Goal: Information Seeking & Learning: Learn about a topic

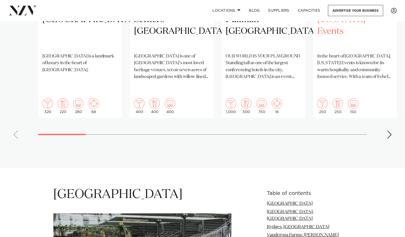
scroll to position [442, 0]
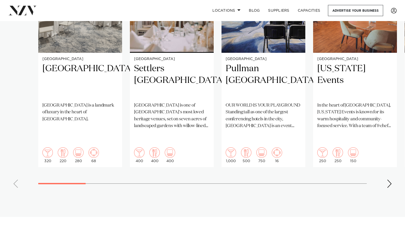
click at [385, 166] on swiper-container "[GEOGRAPHIC_DATA] [GEOGRAPHIC_DATA] [GEOGRAPHIC_DATA] is a landmark of luxury i…" at bounding box center [202, 66] width 405 height 252
click at [387, 180] on div "Next slide" at bounding box center [389, 184] width 5 height 8
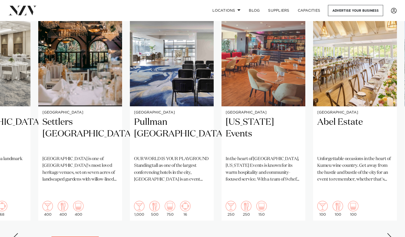
scroll to position [416, 0]
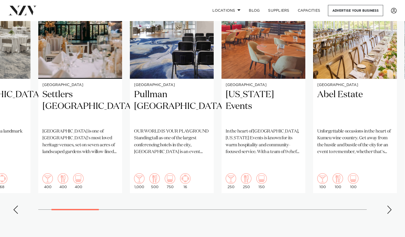
click at [390, 206] on div "Next slide" at bounding box center [389, 210] width 5 height 8
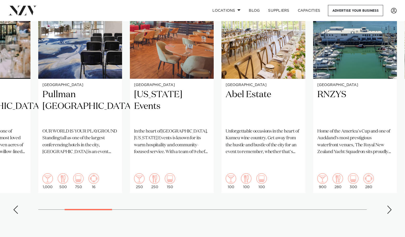
click at [390, 206] on div "Next slide" at bounding box center [389, 210] width 5 height 8
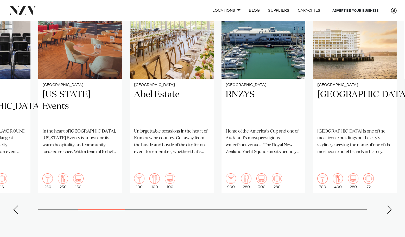
click at [390, 206] on div "Next slide" at bounding box center [389, 210] width 5 height 8
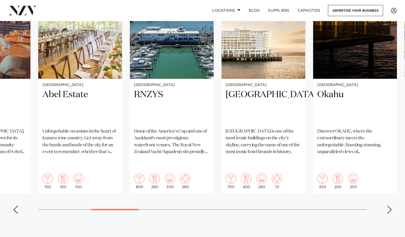
click at [390, 206] on div "Next slide" at bounding box center [389, 210] width 5 height 8
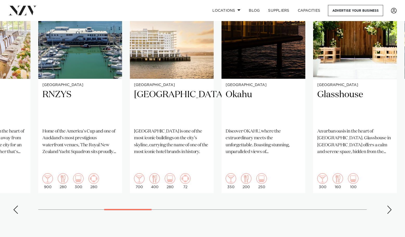
click at [390, 206] on div "Next slide" at bounding box center [389, 210] width 5 height 8
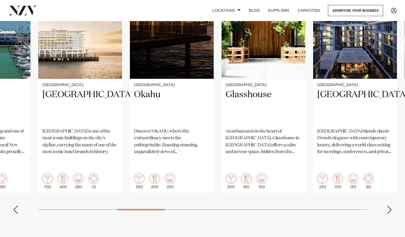
click at [390, 206] on div "Next slide" at bounding box center [389, 210] width 5 height 8
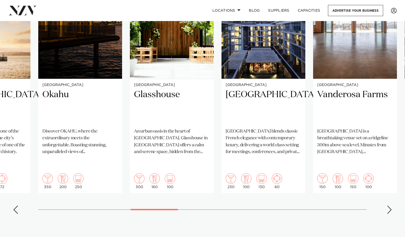
click at [390, 206] on div "Next slide" at bounding box center [389, 210] width 5 height 8
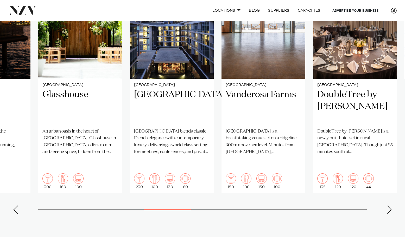
click at [390, 206] on div "Next slide" at bounding box center [389, 210] width 5 height 8
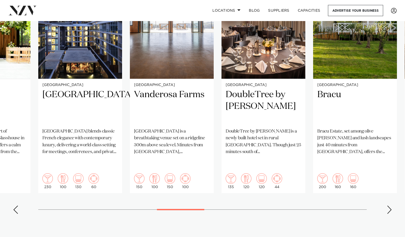
click at [390, 206] on div "Next slide" at bounding box center [389, 210] width 5 height 8
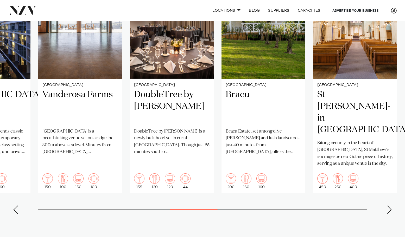
click at [390, 206] on div "Next slide" at bounding box center [389, 210] width 5 height 8
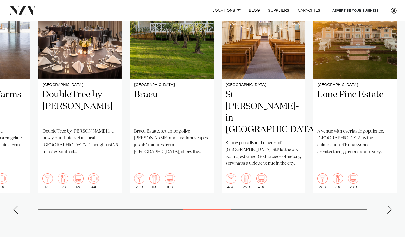
click at [390, 206] on div "Next slide" at bounding box center [389, 210] width 5 height 8
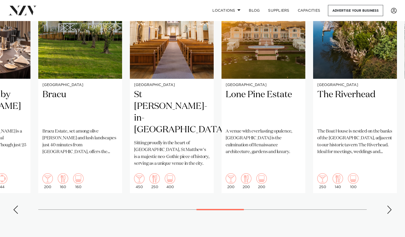
click at [390, 206] on div "Next slide" at bounding box center [389, 210] width 5 height 8
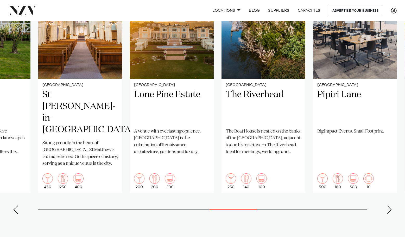
click at [390, 206] on div "Next slide" at bounding box center [389, 210] width 5 height 8
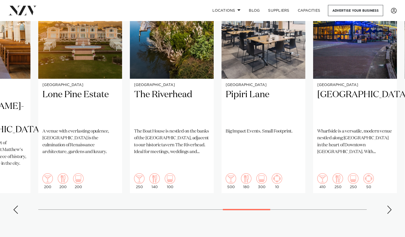
click at [390, 206] on div "Next slide" at bounding box center [389, 210] width 5 height 8
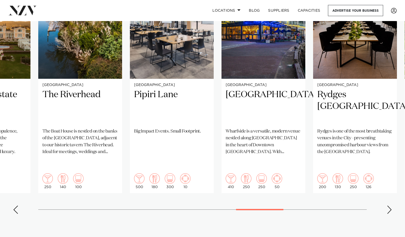
click at [390, 206] on div "Next slide" at bounding box center [389, 210] width 5 height 8
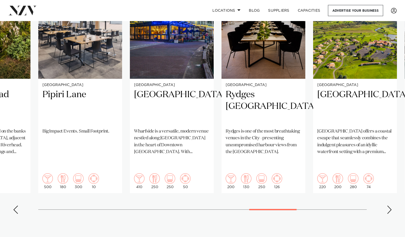
click at [390, 206] on div "Next slide" at bounding box center [389, 210] width 5 height 8
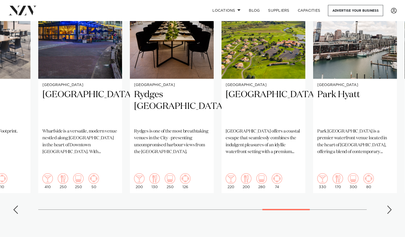
click at [390, 206] on div "Next slide" at bounding box center [389, 210] width 5 height 8
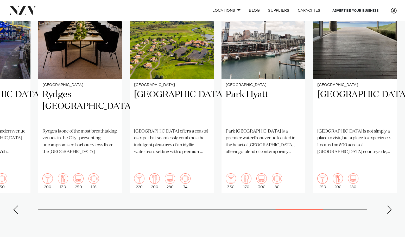
click at [390, 206] on div "Next slide" at bounding box center [389, 210] width 5 height 8
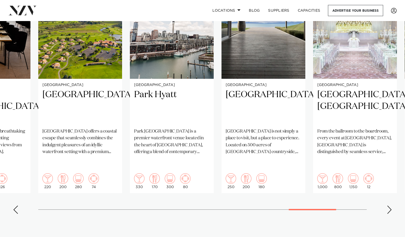
click at [390, 206] on div "Next slide" at bounding box center [389, 210] width 5 height 8
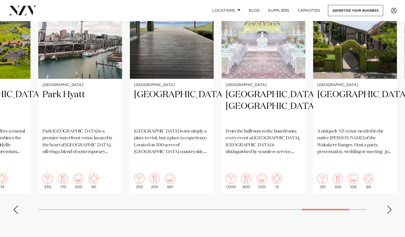
click at [390, 206] on div "Next slide" at bounding box center [389, 210] width 5 height 8
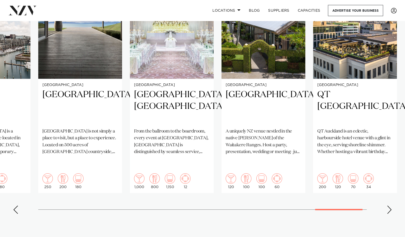
click at [390, 206] on div "Next slide" at bounding box center [389, 210] width 5 height 8
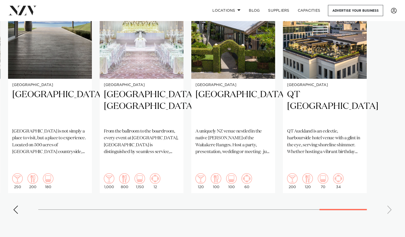
click at [390, 193] on swiper-container "[GEOGRAPHIC_DATA] [GEOGRAPHIC_DATA] [GEOGRAPHIC_DATA] is a landmark of luxury i…" at bounding box center [202, 92] width 405 height 252
click at [15, 206] on div "Previous slide" at bounding box center [15, 210] width 5 height 8
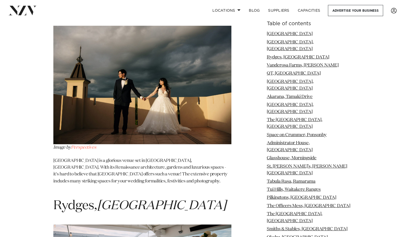
scroll to position [963, 0]
